Goal: Communication & Community: Share content

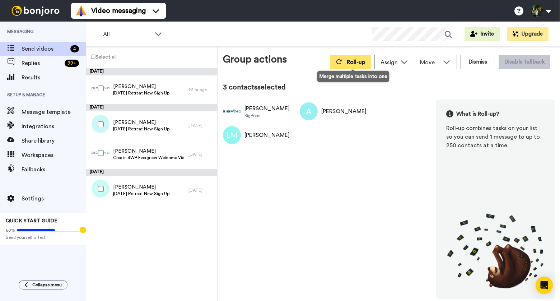
click at [348, 59] on button "Roll-up" at bounding box center [351, 62] width 41 height 14
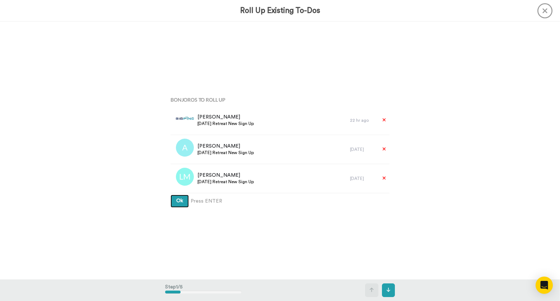
click at [181, 203] on span "Ok" at bounding box center [179, 200] width 7 height 5
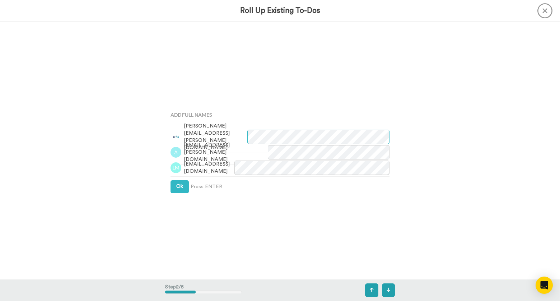
scroll to position [258, 0]
click at [179, 184] on span "Ok" at bounding box center [179, 186] width 7 height 5
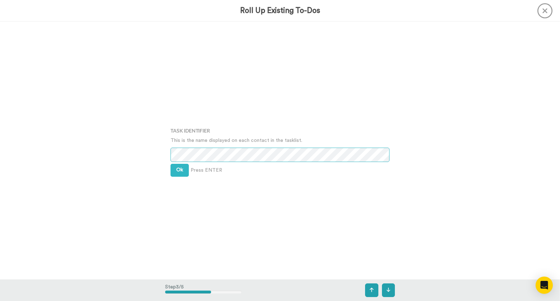
scroll to position [516, 0]
click at [180, 170] on span "Ok" at bounding box center [179, 169] width 7 height 5
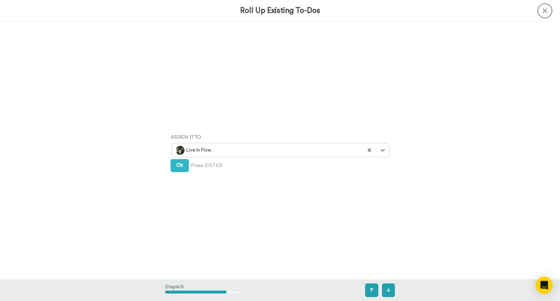
scroll to position [773, 0]
click at [179, 160] on button "Ok" at bounding box center [180, 165] width 18 height 13
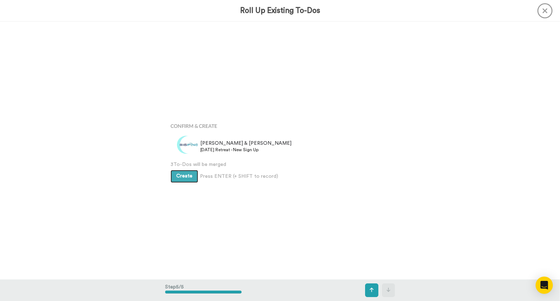
scroll to position [1031, 0]
click at [183, 175] on span "Create" at bounding box center [184, 175] width 16 height 5
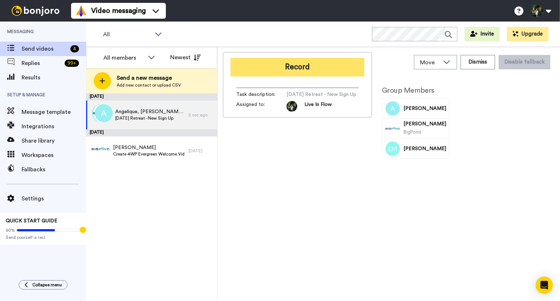
click at [292, 68] on button "Record" at bounding box center [298, 67] width 134 height 19
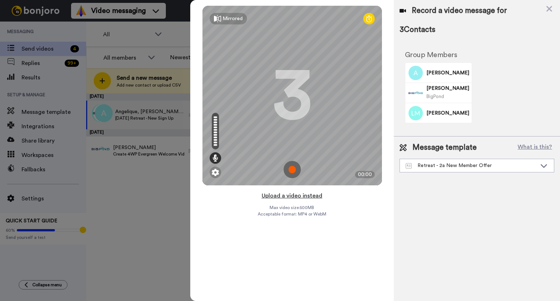
click at [288, 194] on button "Upload a video instead" at bounding box center [292, 195] width 65 height 9
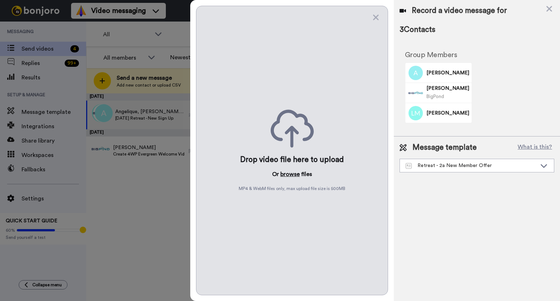
click at [290, 174] on button "browse" at bounding box center [290, 174] width 19 height 9
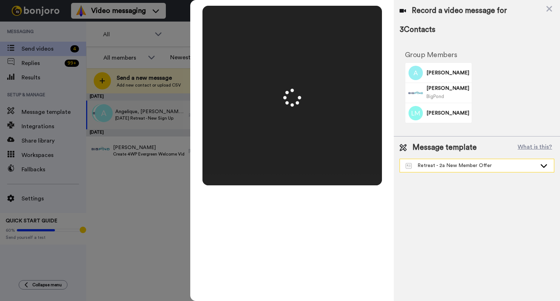
click at [495, 162] on div "Retreat - 2a New Member Offer" at bounding box center [471, 165] width 131 height 7
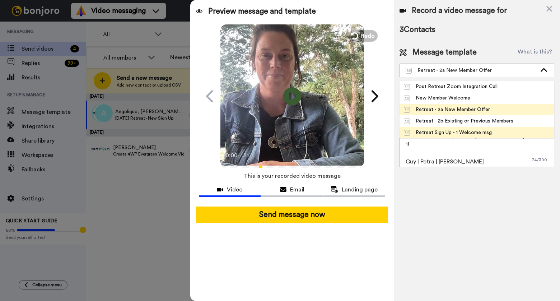
click at [481, 130] on div "Retreat Sign Up - 1 Welcome msg" at bounding box center [448, 132] width 88 height 7
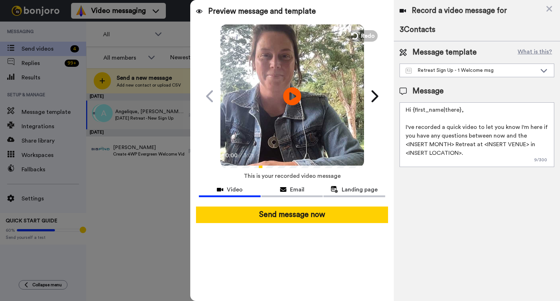
click at [430, 142] on textarea "Hi {first_name|there}, I've recorded a quick video to let you know I'm here if …" at bounding box center [477, 134] width 155 height 65
click at [491, 144] on textarea "Hi {first_name|there}, I've recorded a quick video to let you know I'm here if …" at bounding box center [477, 134] width 155 height 65
click at [438, 154] on textarea "Hi {first_name|there}, I've recorded a quick video to let you know I'm here if …" at bounding box center [477, 134] width 155 height 65
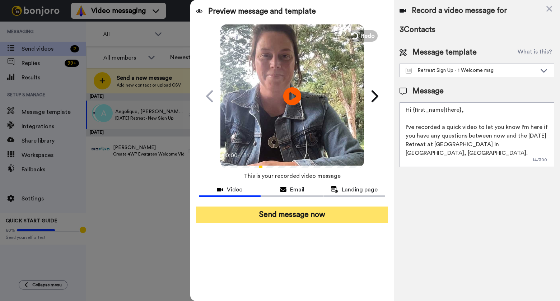
type textarea "Hi {first_name|there}, I've recorded a quick video to let you know I'm here if …"
click at [279, 216] on button "Send message now" at bounding box center [292, 215] width 192 height 17
